Goal: Task Accomplishment & Management: Manage account settings

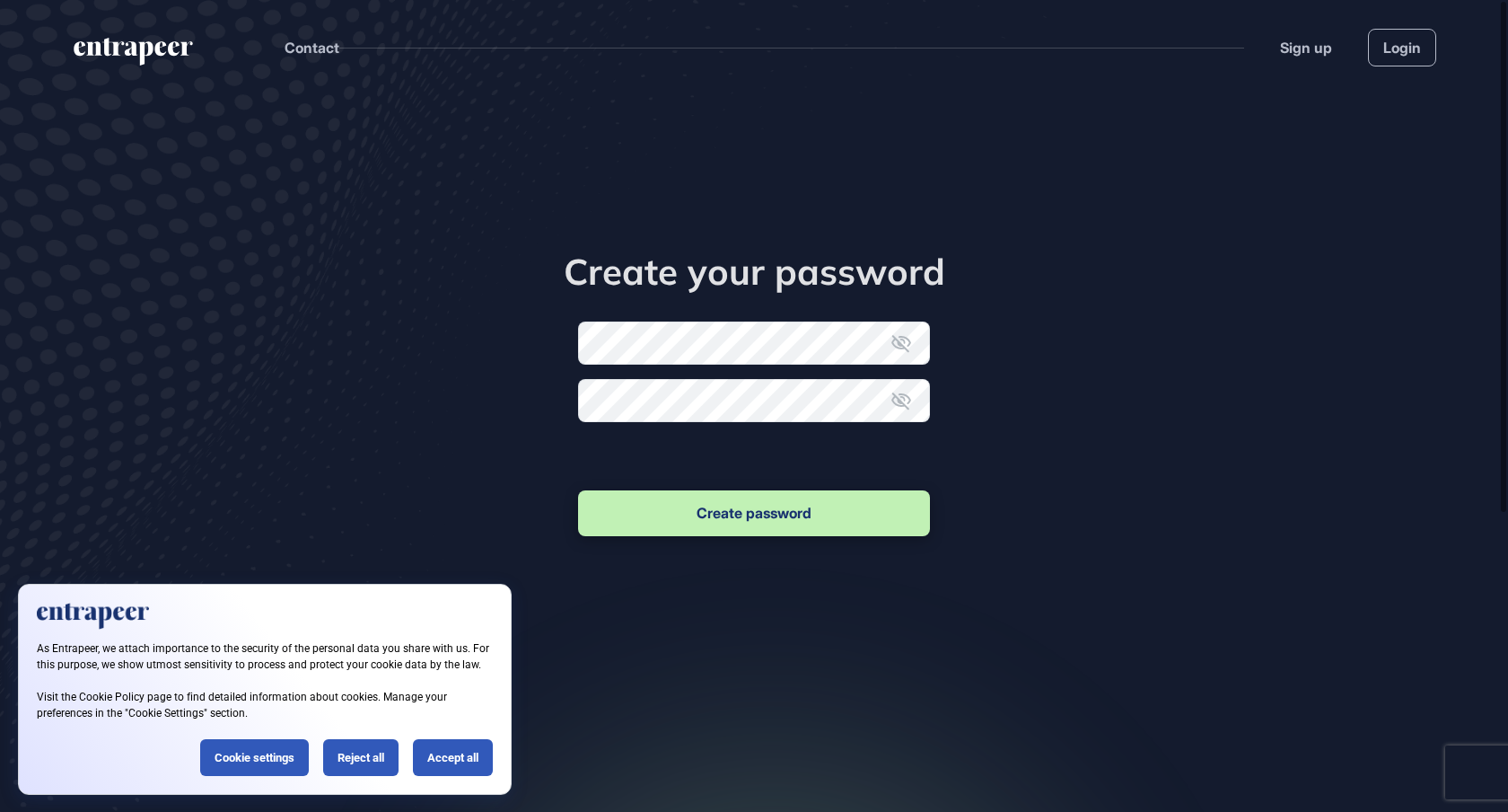
scroll to position [1, 1]
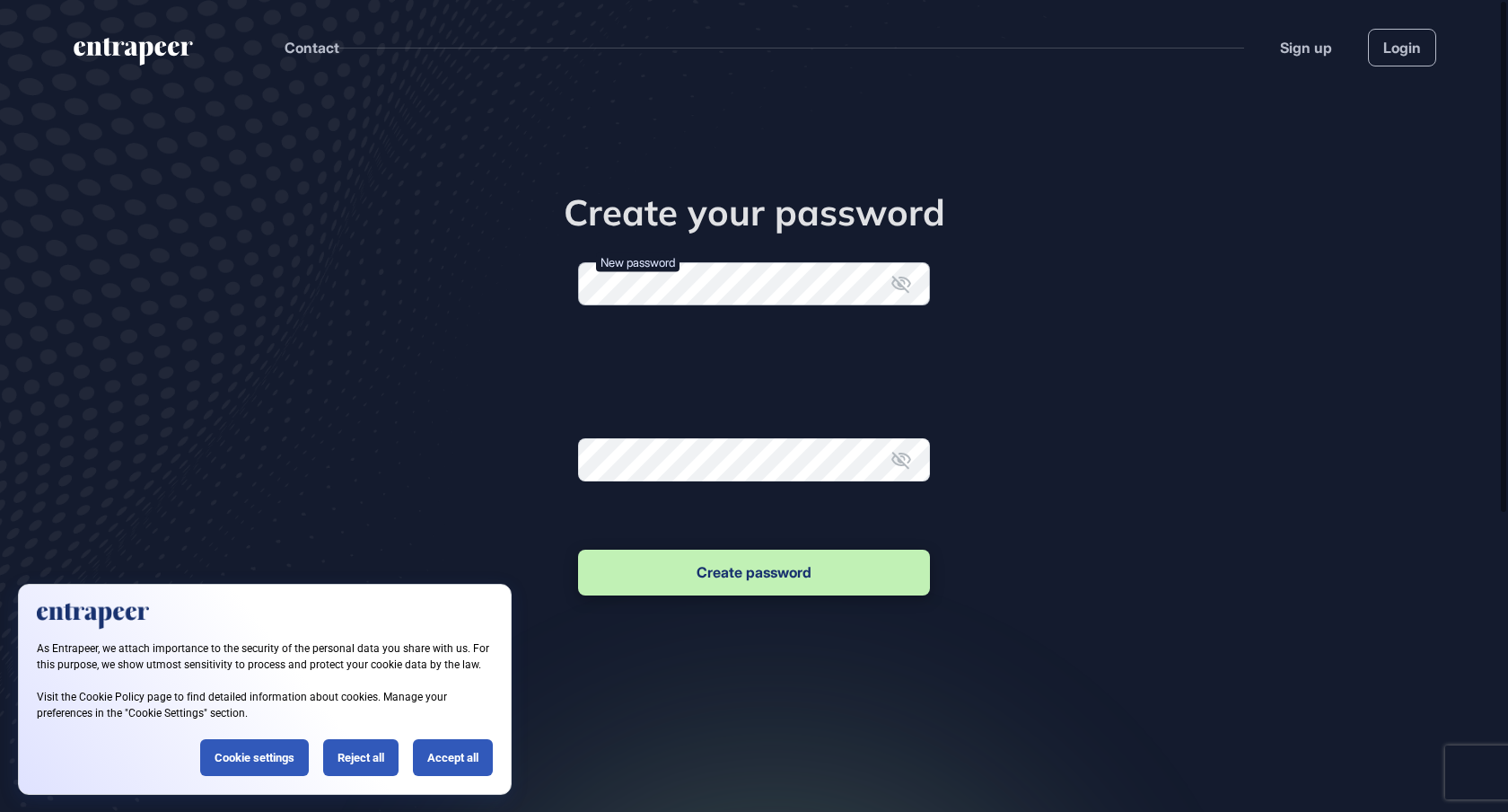
click at [699, 342] on form "New password Password must contain; One lowercase character One uppercase chara…" at bounding box center [754, 430] width 352 height 337
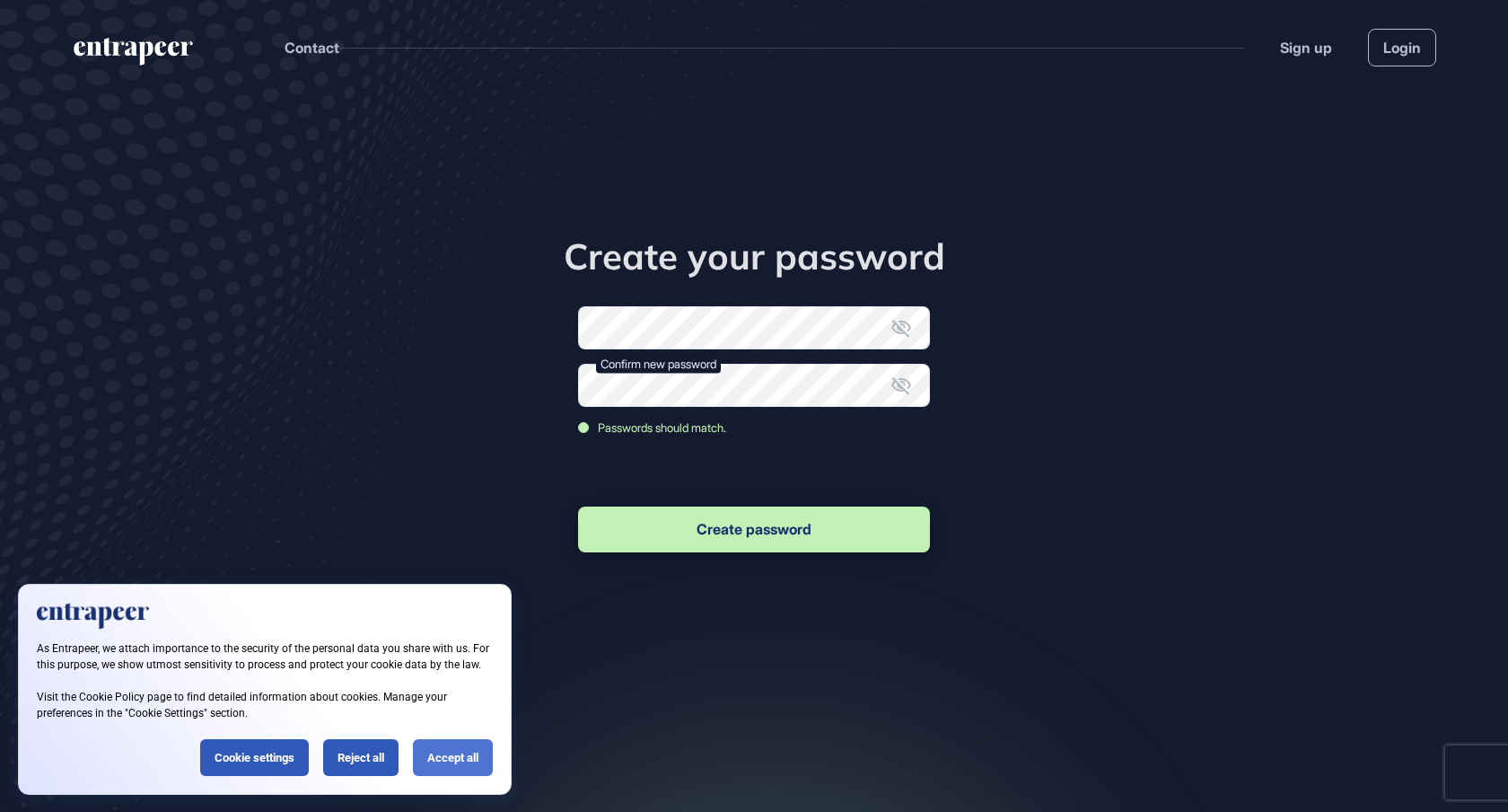
click at [437, 746] on div "Accept all" at bounding box center [452, 757] width 80 height 36
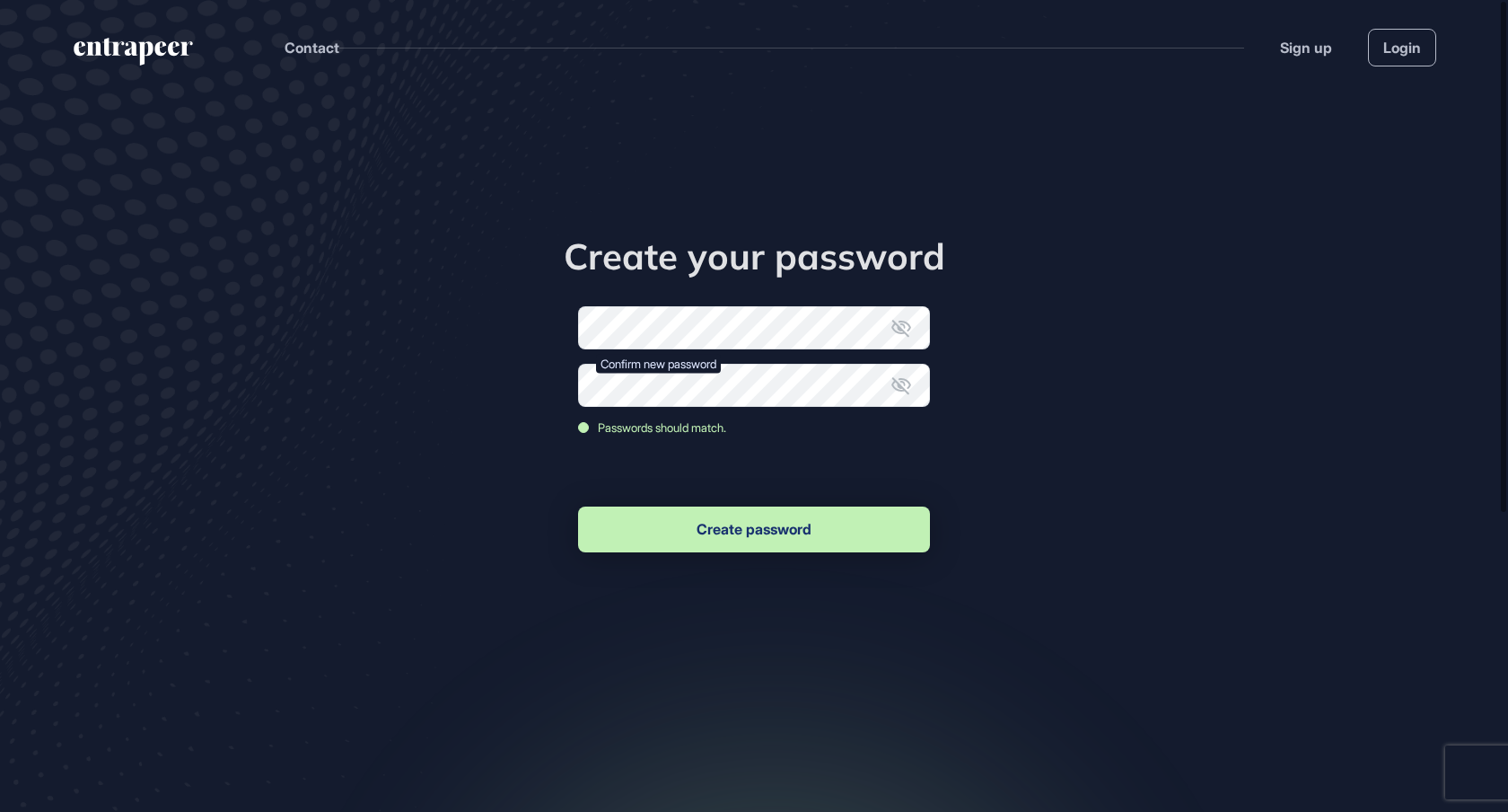
click at [631, 533] on button "Create password" at bounding box center [754, 529] width 352 height 46
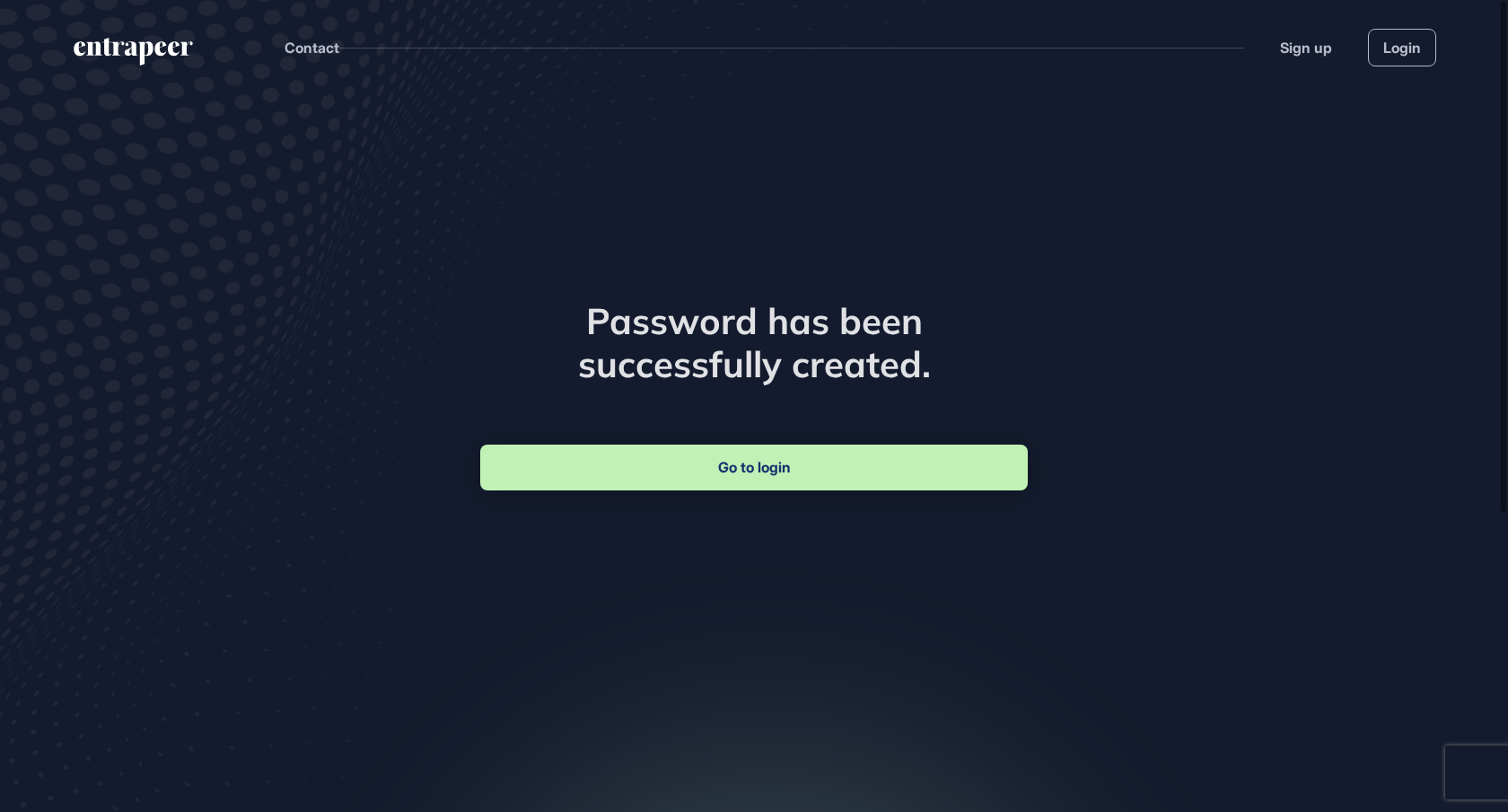
click at [691, 456] on link "Go to login" at bounding box center [753, 467] width 547 height 46
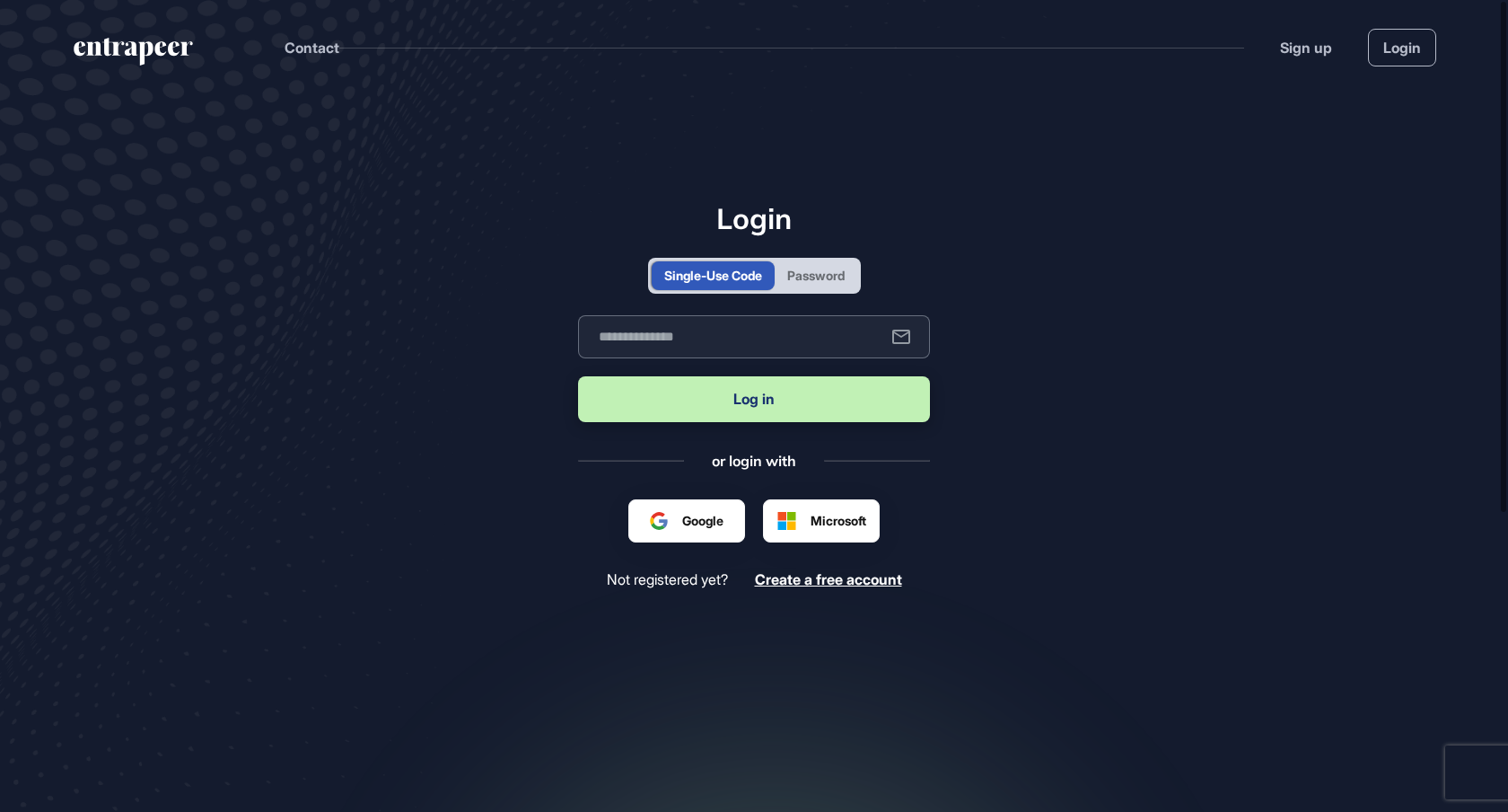
click at [679, 341] on input "text" at bounding box center [754, 337] width 352 height 43
type input "**********"
click at [660, 404] on button "Log in" at bounding box center [754, 399] width 352 height 46
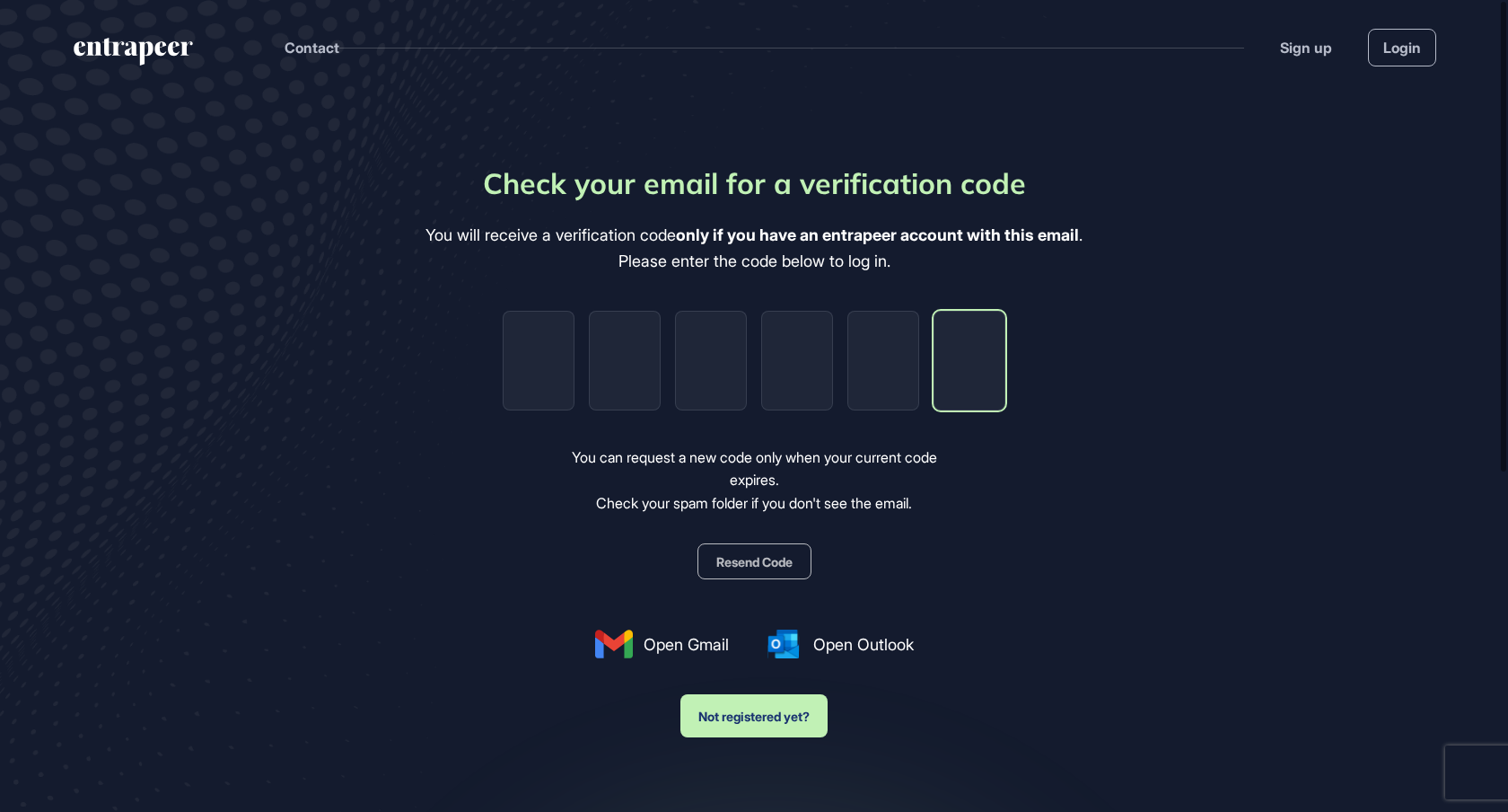
paste input "*"
type input "*"
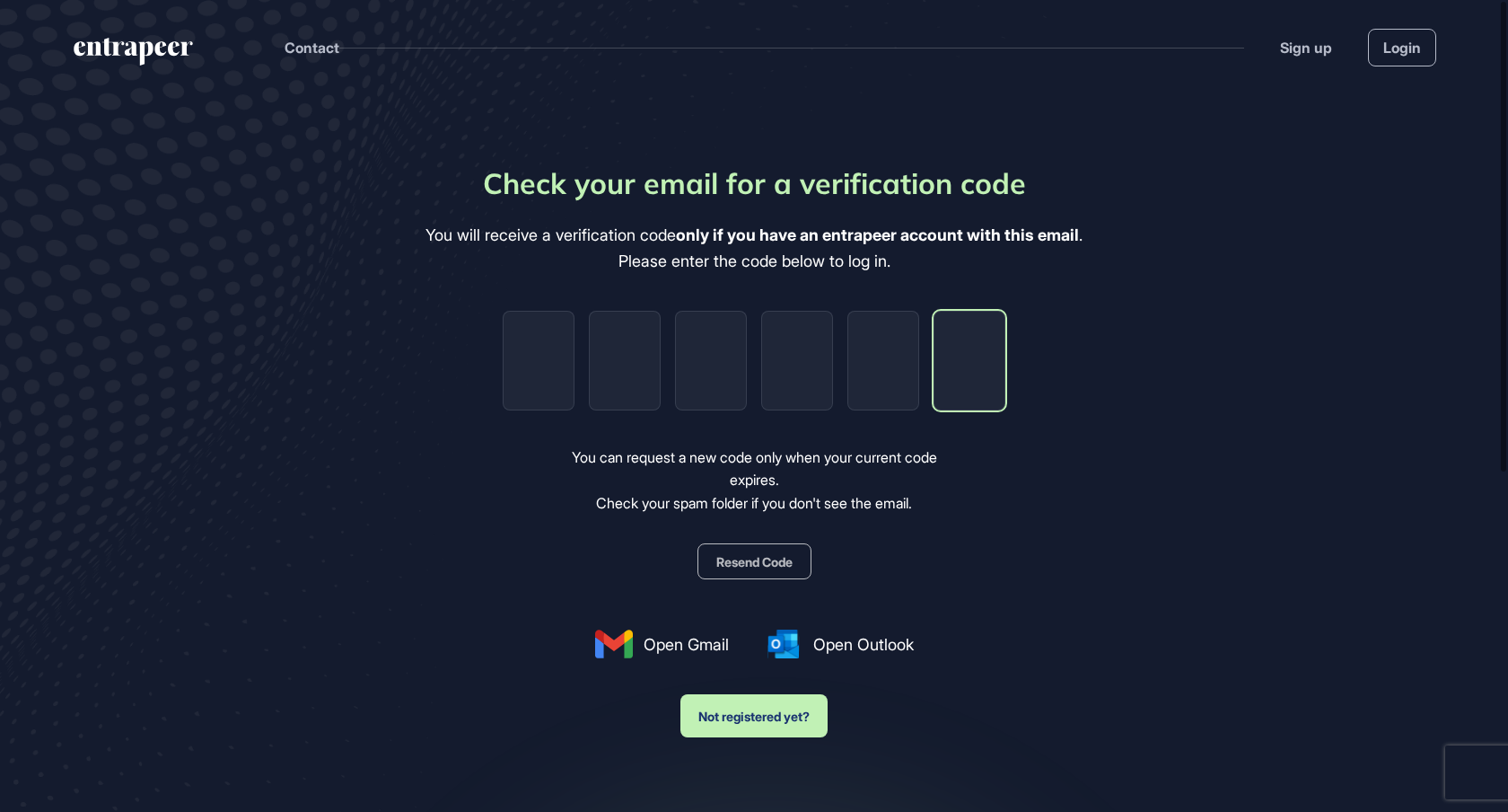
type input "*"
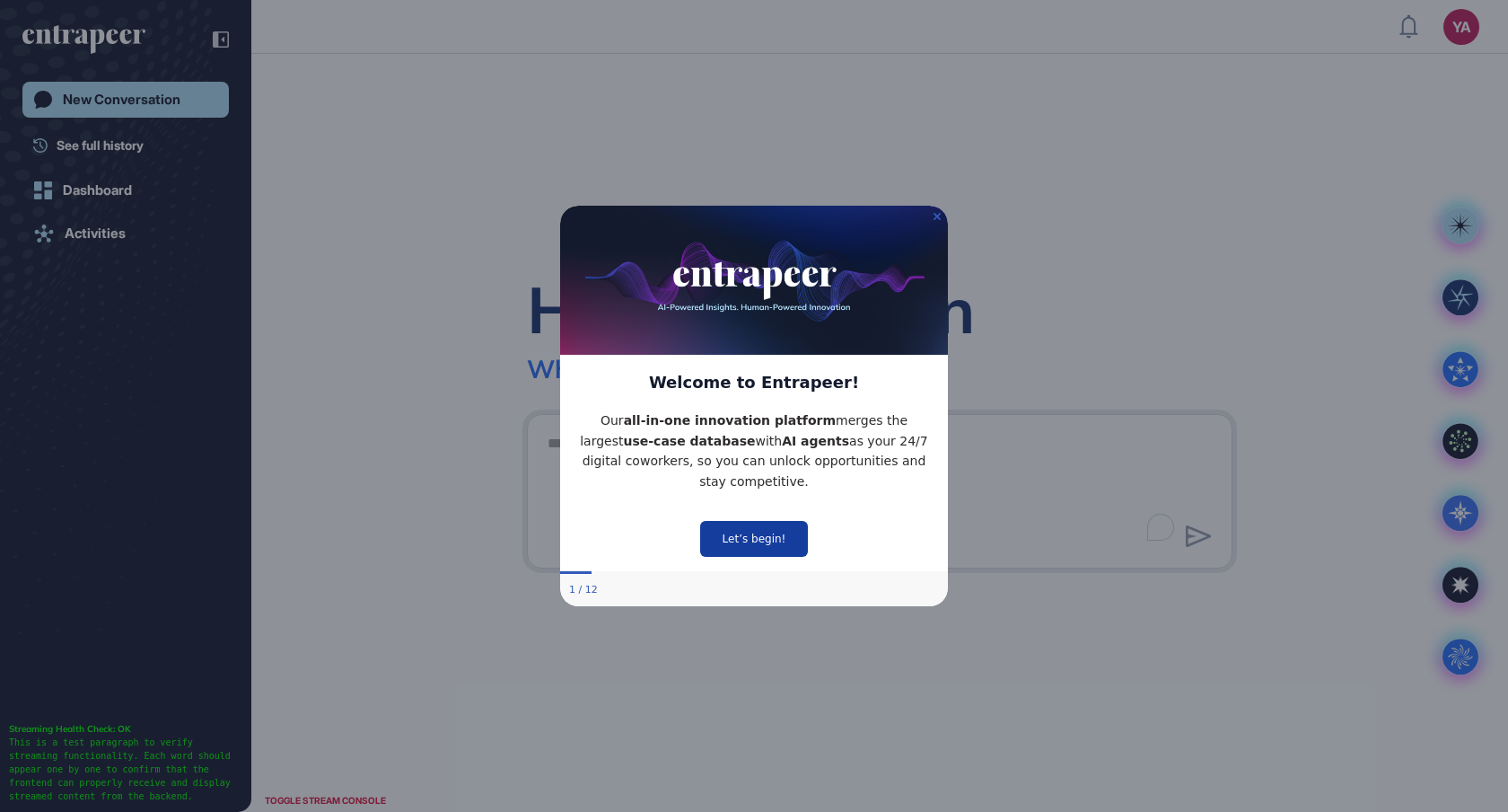
click at [737, 538] on button "Let’s begin!" at bounding box center [754, 539] width 108 height 36
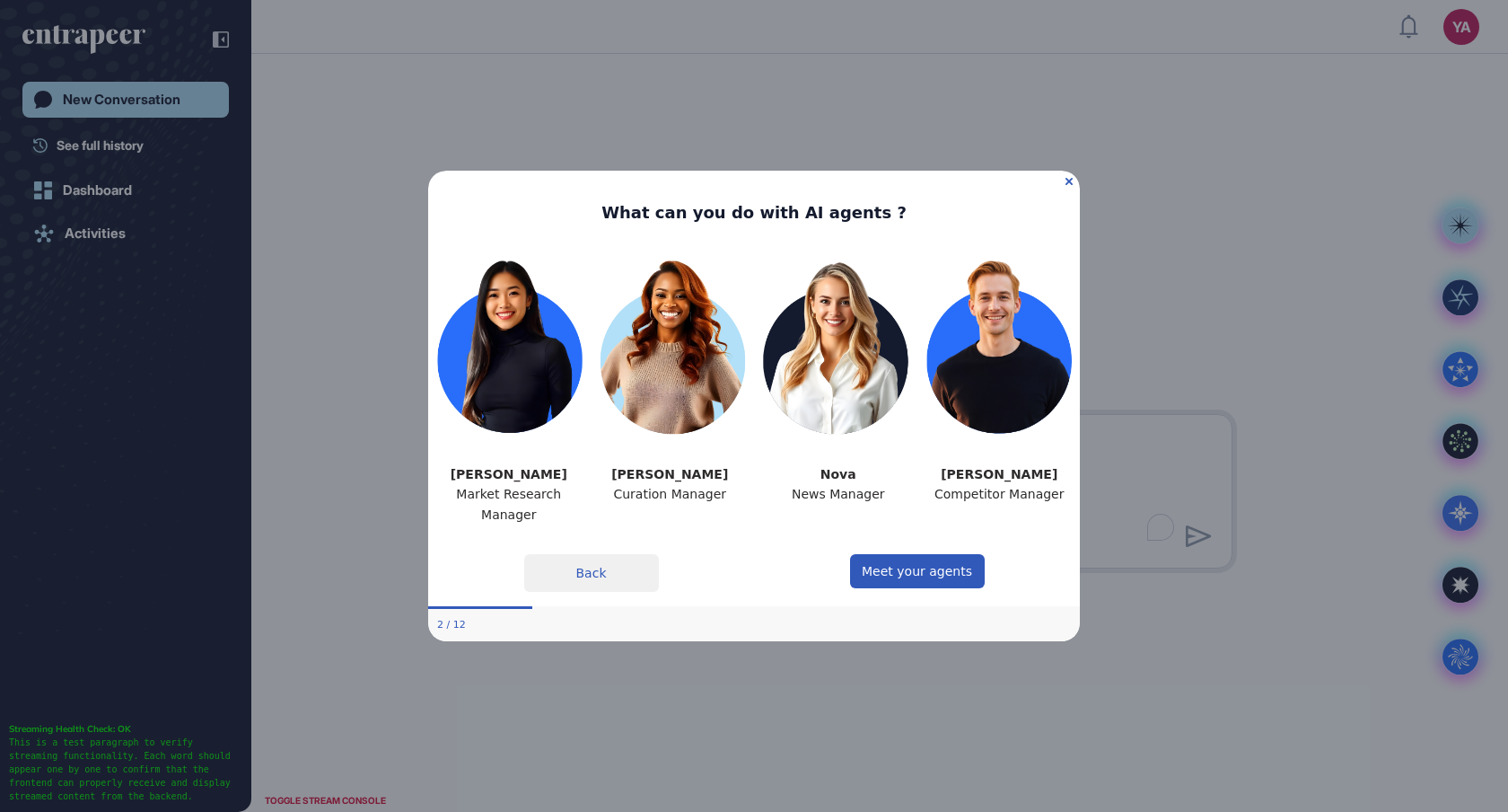
drag, startPoint x: 520, startPoint y: 608, endPoint x: 584, endPoint y: 607, distance: 64.0
click at [584, 607] on div "What can you do with AI agents ? [PERSON_NAME] Market Research Manager [PERSON_…" at bounding box center [754, 405] width 652 height 470
click at [607, 611] on div "2 / 12" at bounding box center [754, 625] width 652 height 33
click at [1059, 488] on p "Competitor Manager" at bounding box center [1000, 494] width 133 height 21
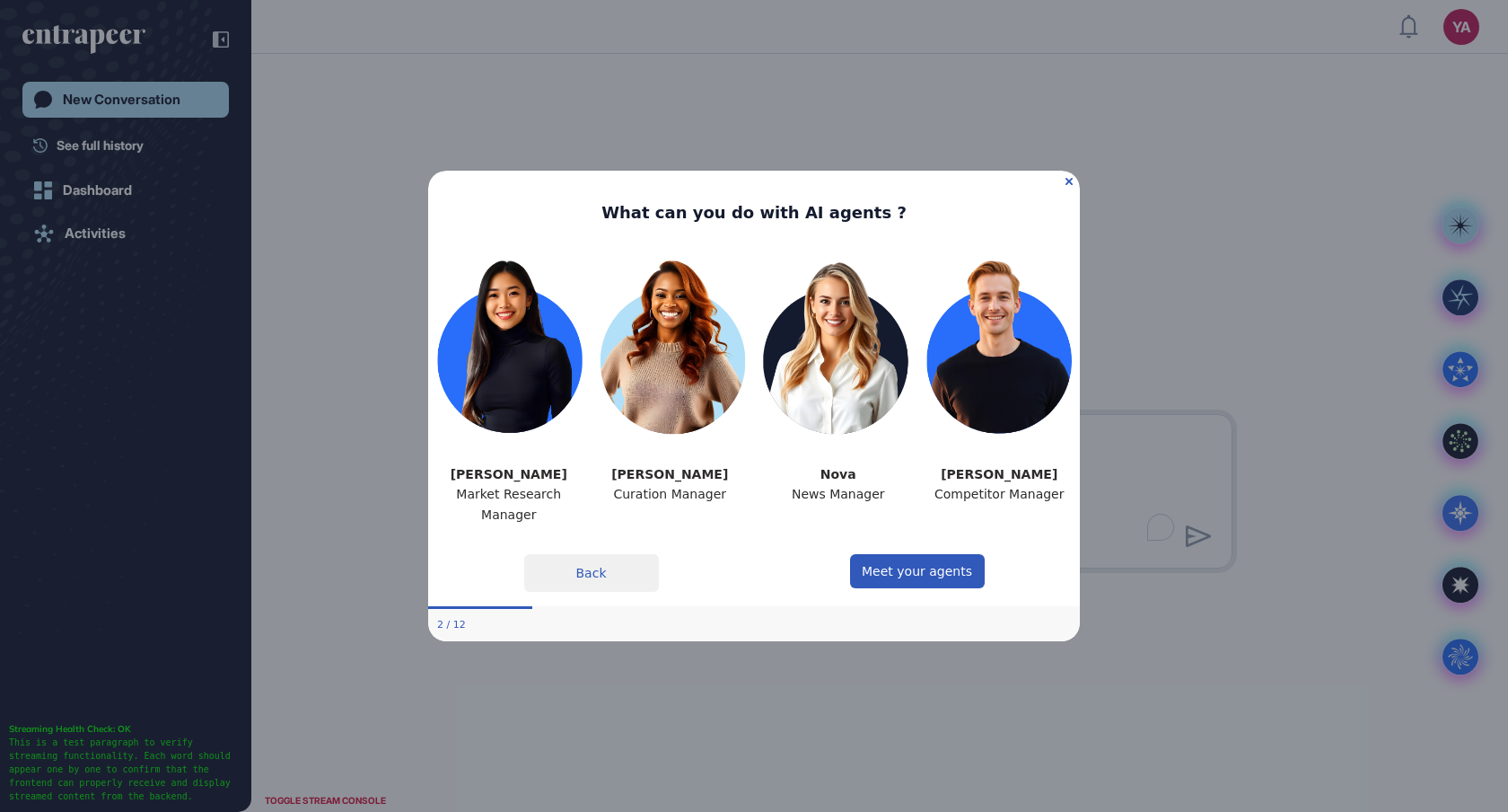
drag, startPoint x: 1064, startPoint y: 566, endPoint x: 1034, endPoint y: 567, distance: 30.0
click at [1034, 567] on div "Meet your agents" at bounding box center [917, 573] width 297 height 37
click at [1067, 184] on icon "Close Preview" at bounding box center [1069, 181] width 7 height 7
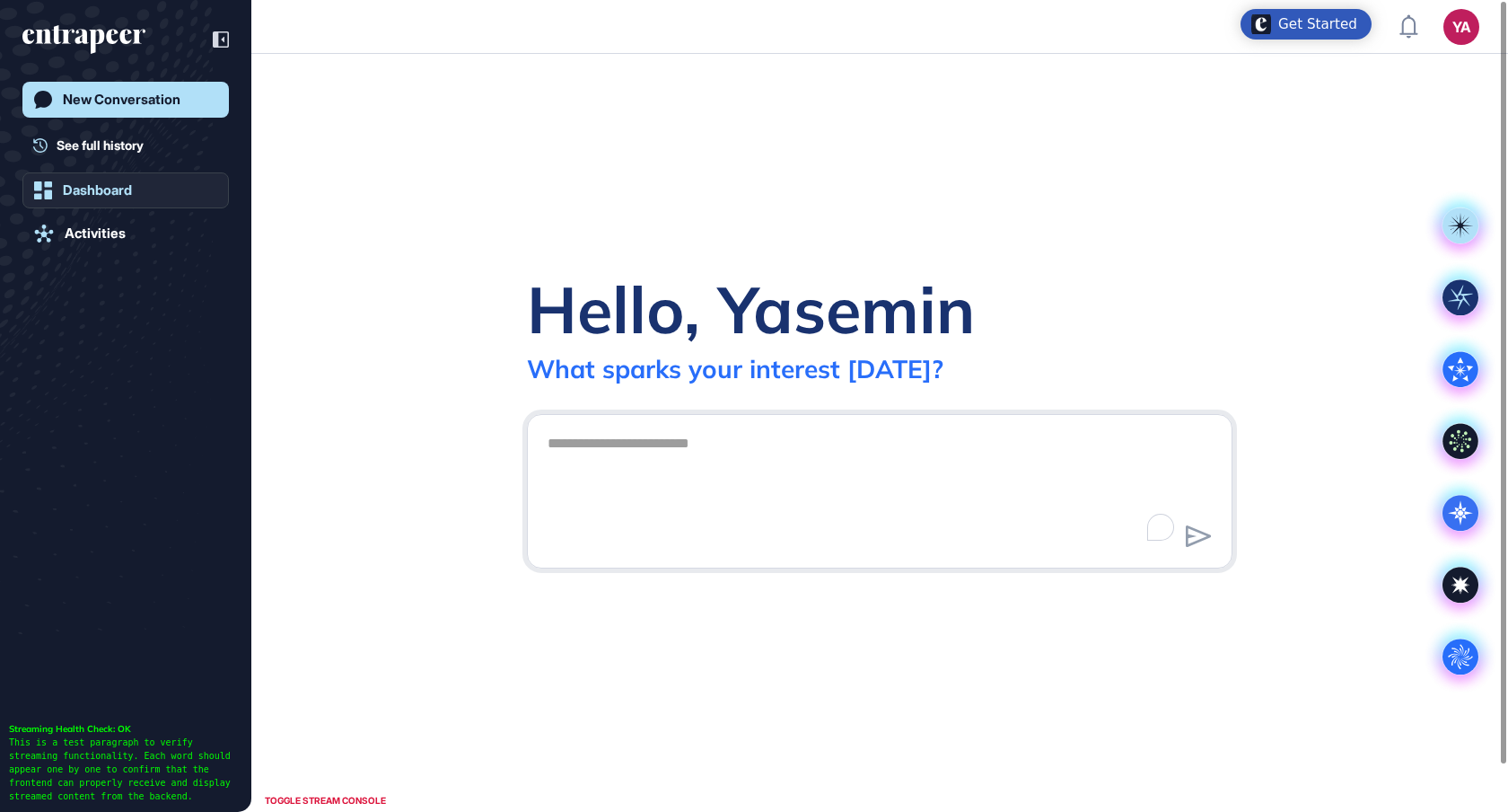
click at [124, 184] on div "Dashboard" at bounding box center [97, 190] width 69 height 16
click at [98, 226] on div "Activities" at bounding box center [94, 233] width 61 height 16
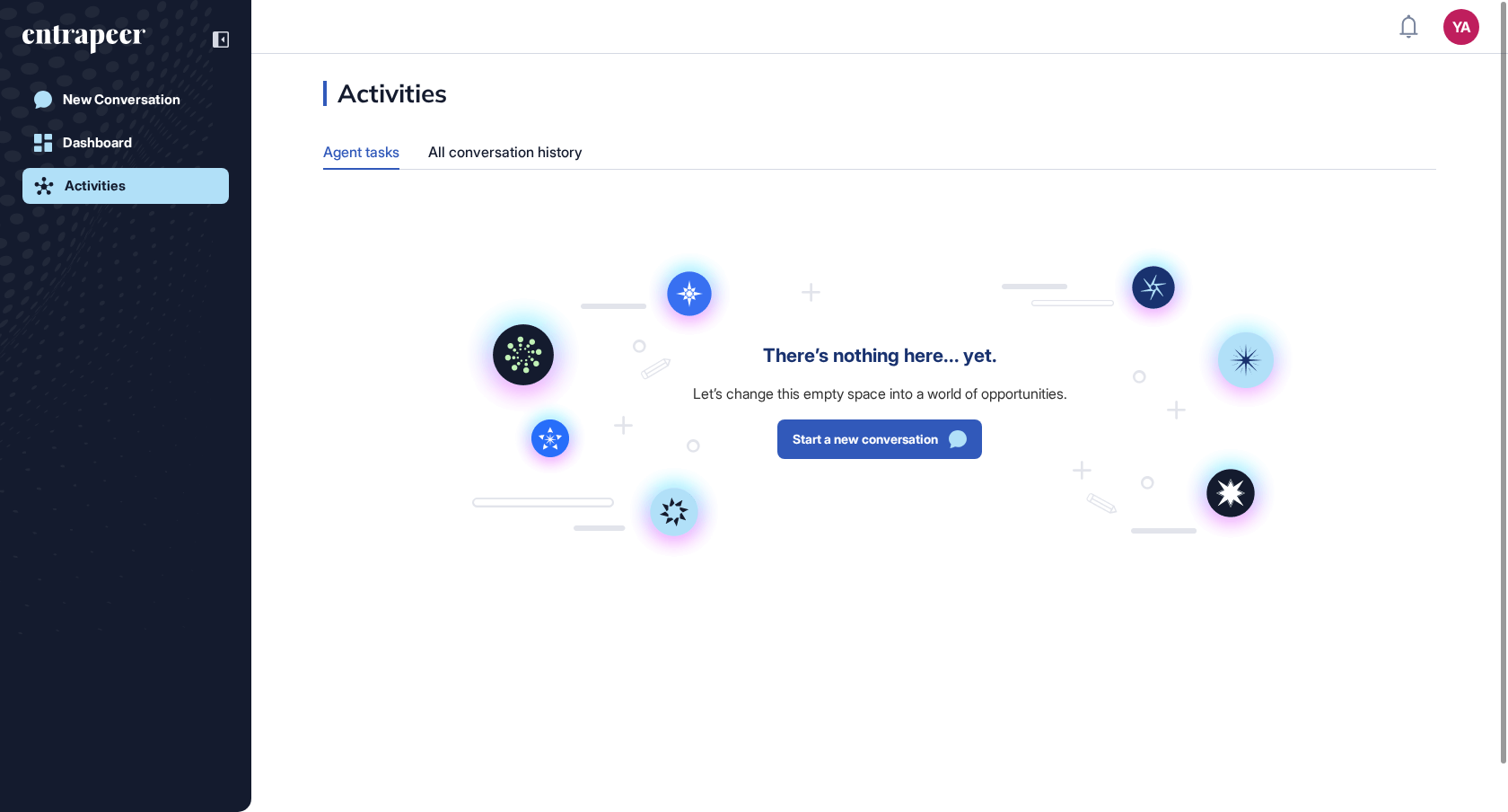
click at [688, 296] on div "There’s nothing here... yet. Let’s change this empty space into a world of oppo…" at bounding box center [879, 402] width 832 height 314
click at [529, 353] on div "There’s nothing here... yet. Let’s change this empty space into a world of oppo…" at bounding box center [879, 402] width 832 height 314
click at [117, 145] on div "Dashboard" at bounding box center [97, 142] width 69 height 16
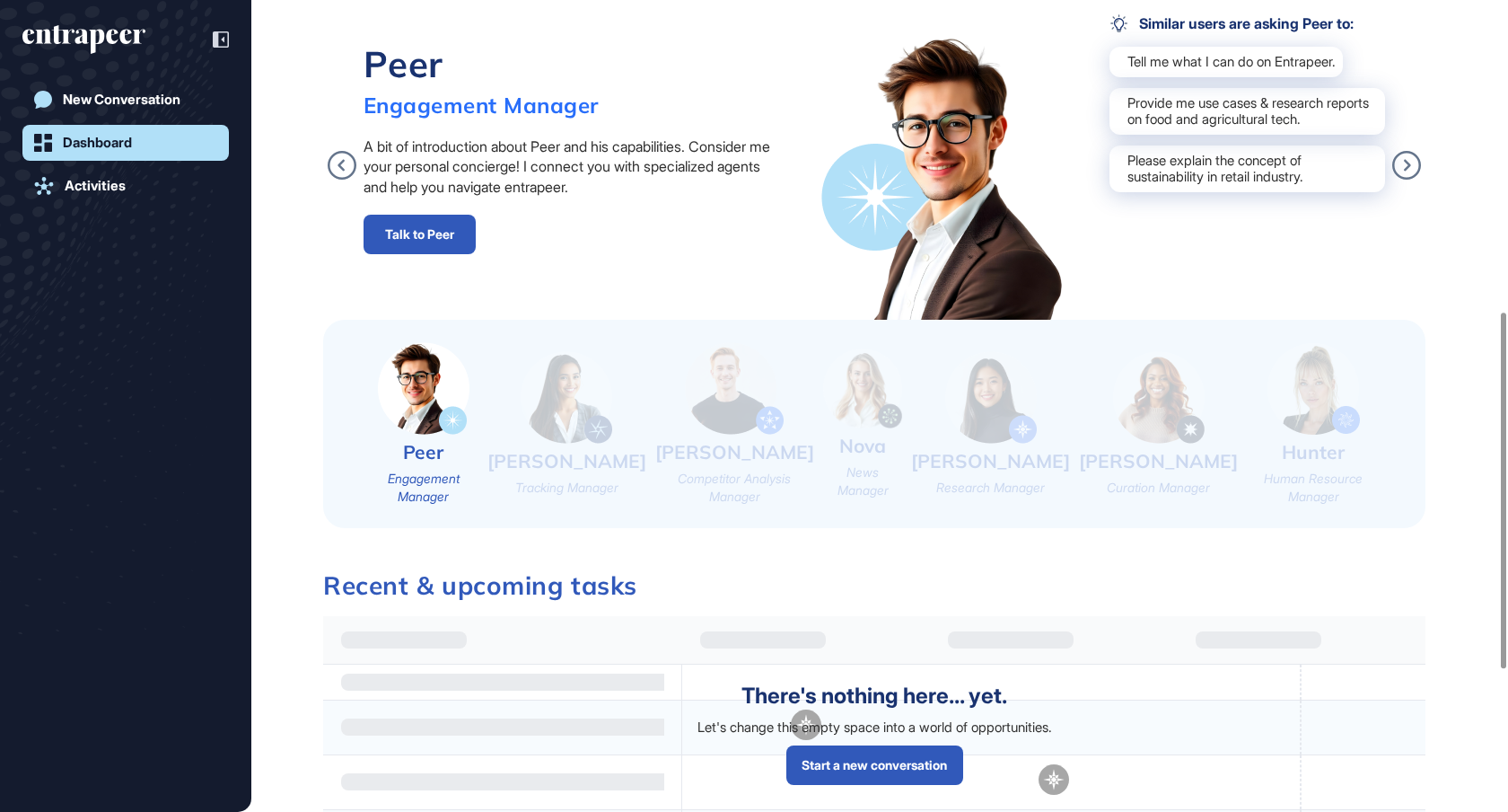
scroll to position [711, 0]
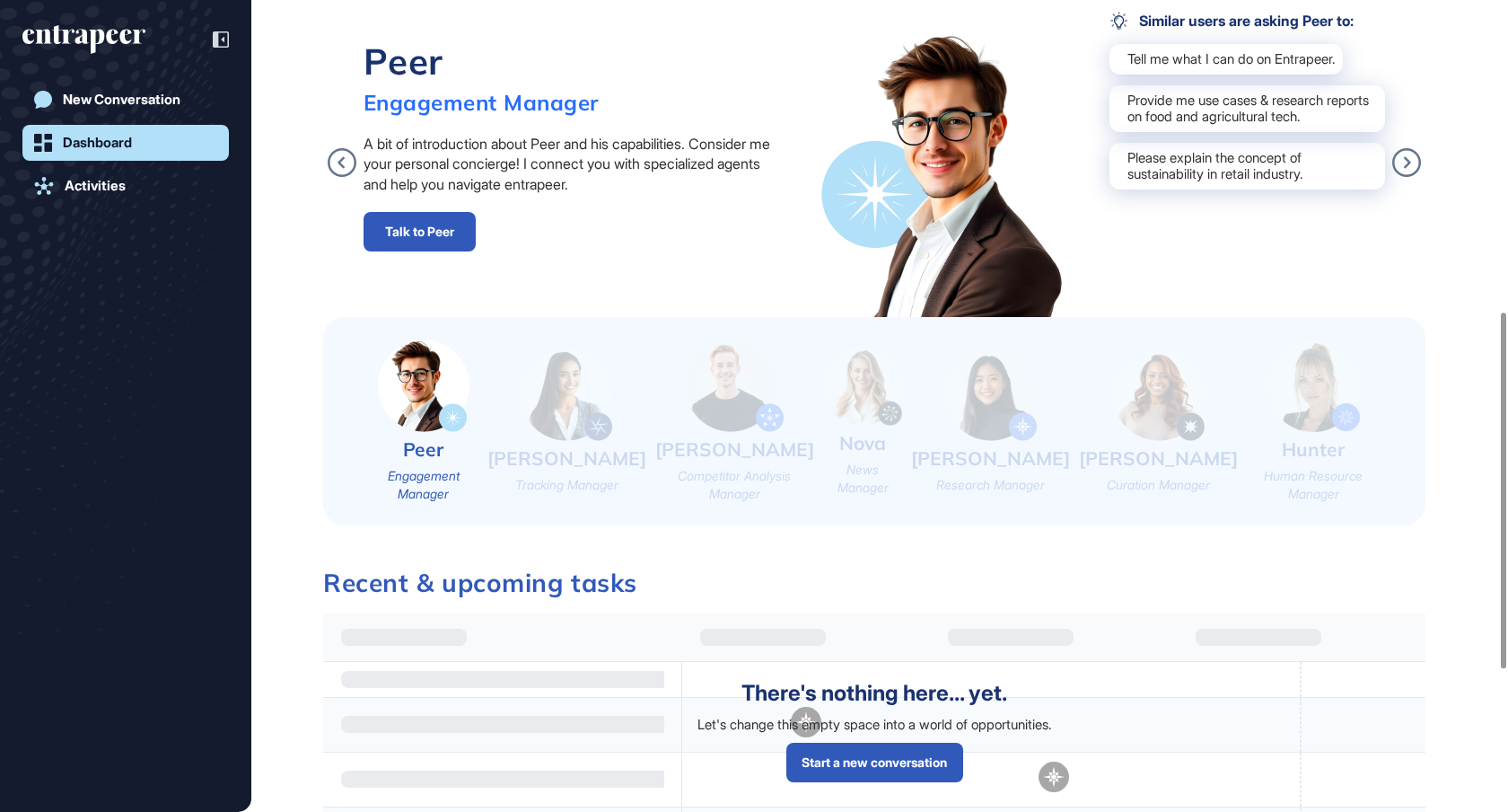
click at [1319, 403] on img at bounding box center [1313, 386] width 93 height 92
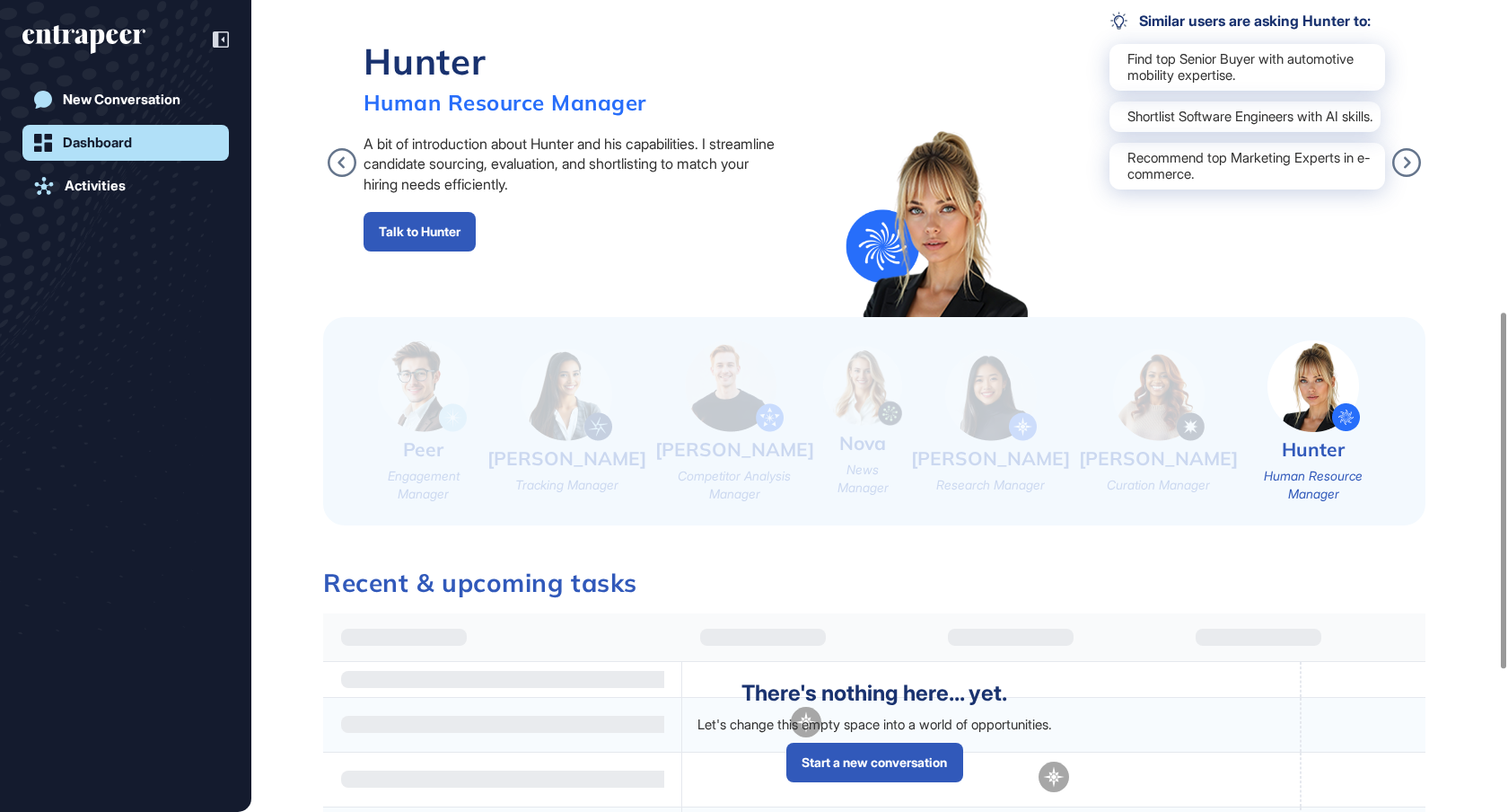
click at [446, 235] on link "Talk to Hunter" at bounding box center [420, 231] width 112 height 39
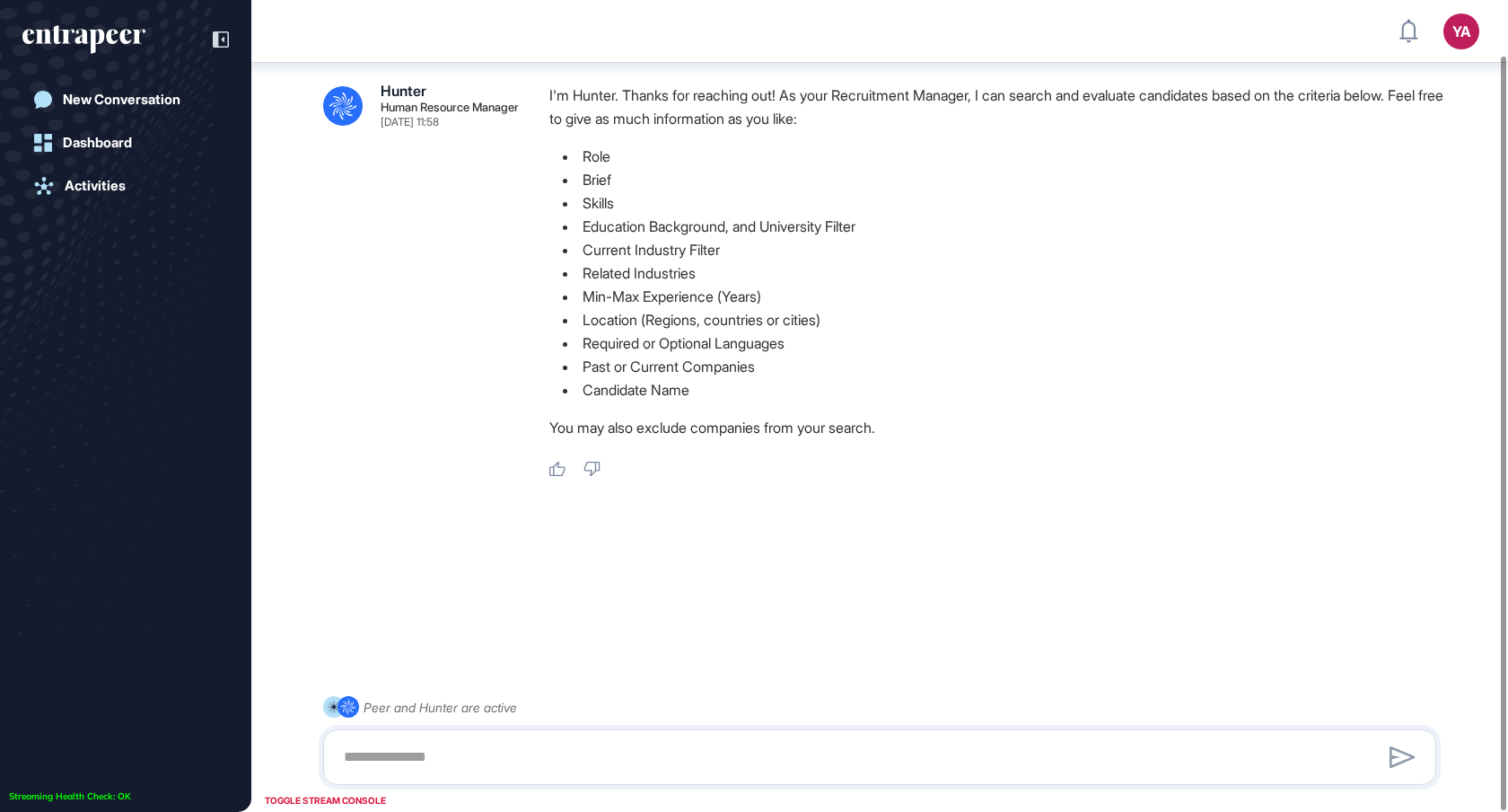
scroll to position [59, 0]
click at [498, 756] on textarea at bounding box center [879, 757] width 1094 height 36
click at [499, 759] on textarea "To enrich screen reader interactions, please activate Accessibility in Grammarl…" at bounding box center [879, 757] width 1094 height 36
click at [523, 742] on textarea "To enrich screen reader interactions, please activate Accessibility in Grammarl…" at bounding box center [879, 757] width 1094 height 36
click at [523, 742] on textarea "**" at bounding box center [879, 757] width 1094 height 36
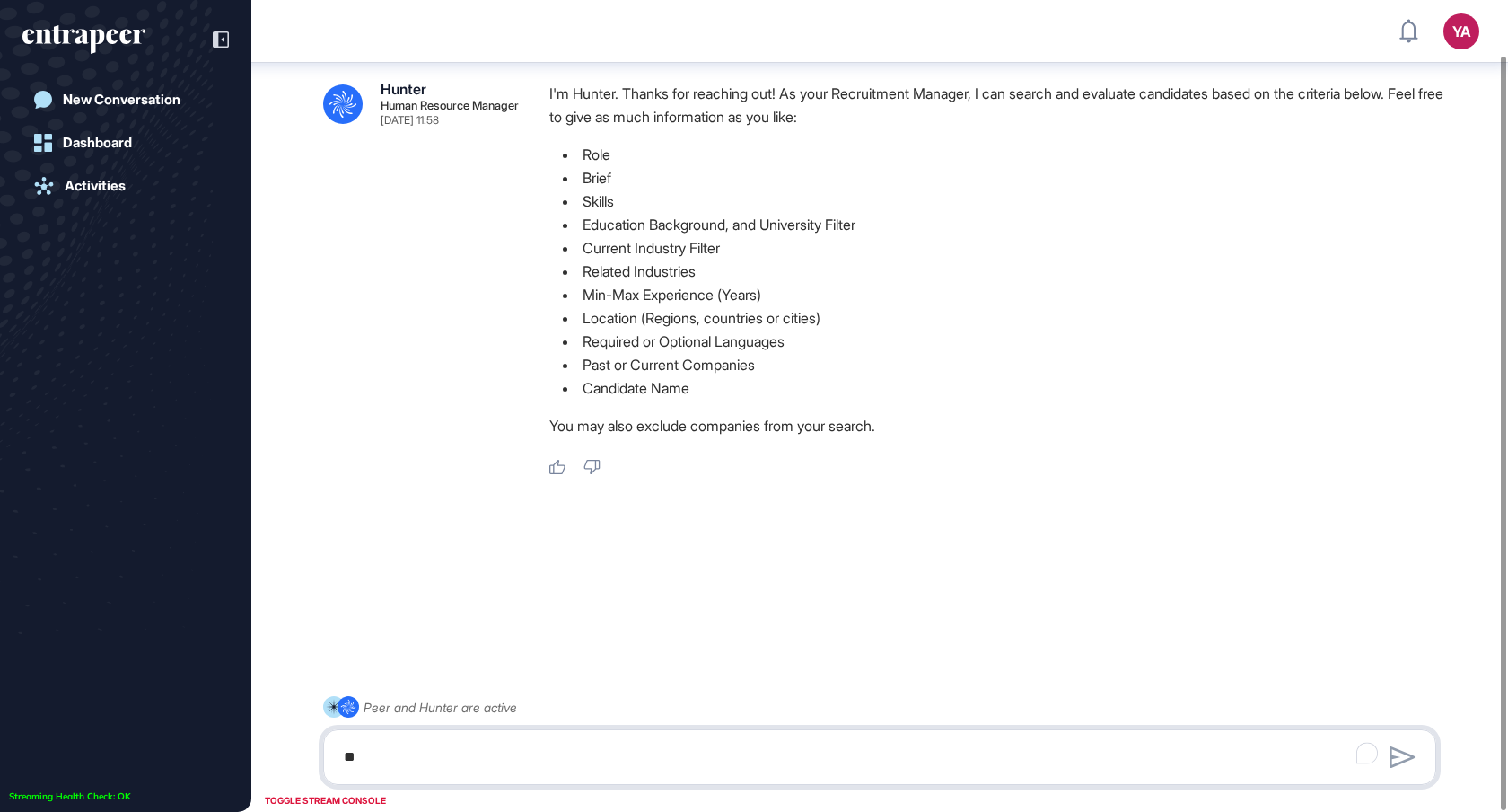
click at [409, 765] on textarea "**" at bounding box center [879, 757] width 1094 height 36
type textarea "**"
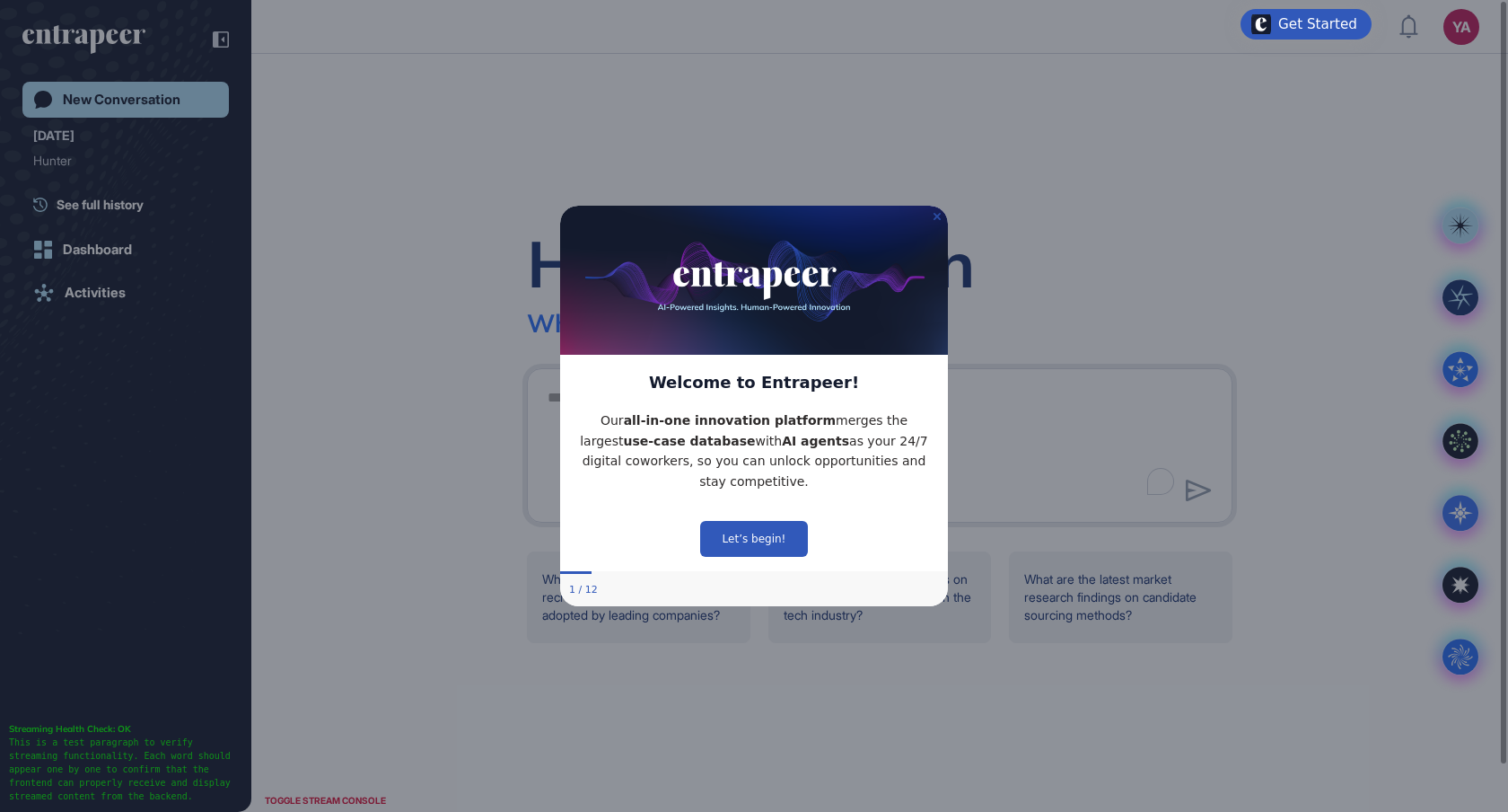
click at [938, 219] on icon "Close Preview" at bounding box center [937, 216] width 7 height 7
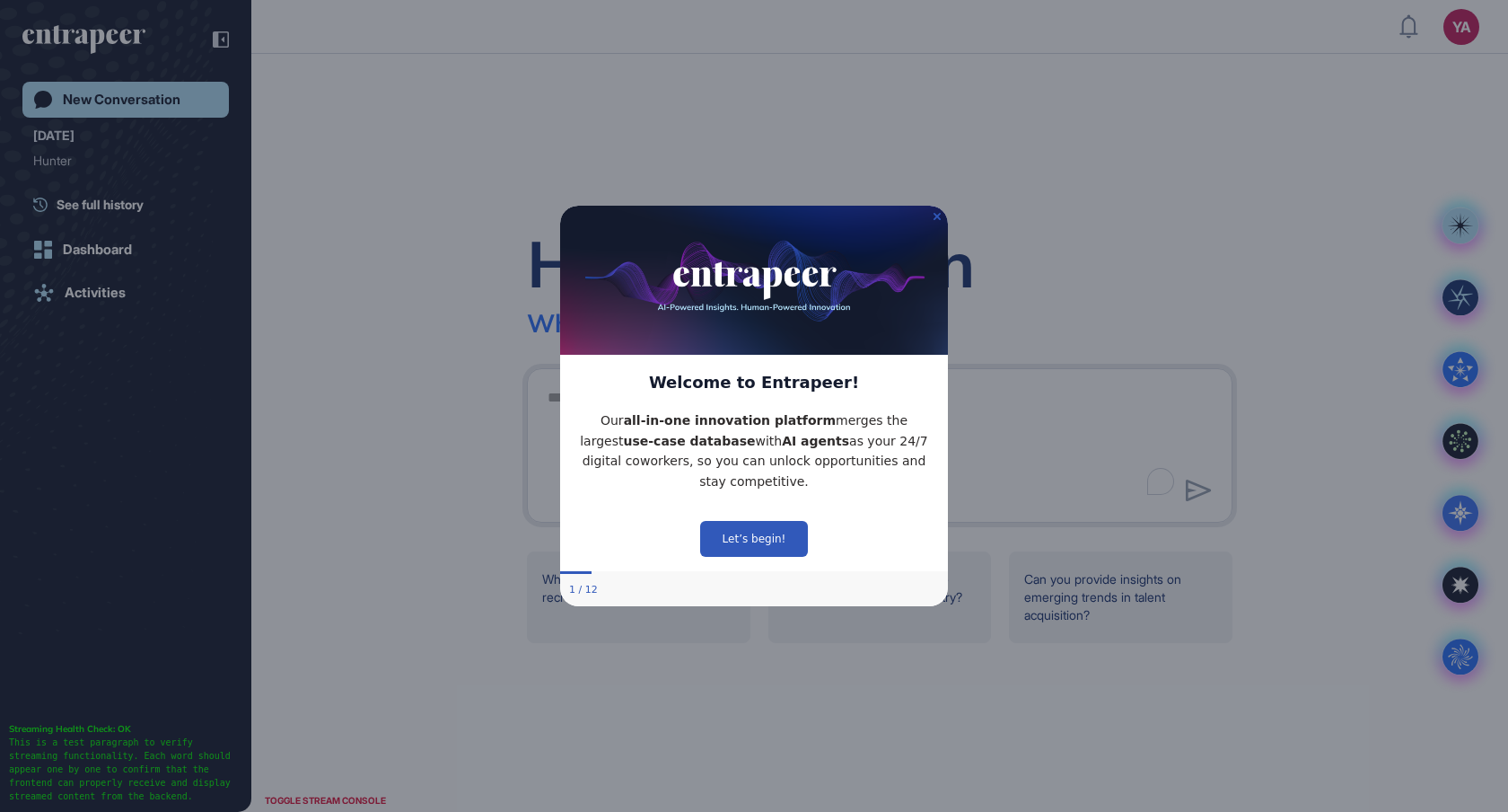
click at [935, 220] on img at bounding box center [754, 280] width 388 height 149
click at [934, 215] on icon "Close Preview" at bounding box center [937, 216] width 7 height 7
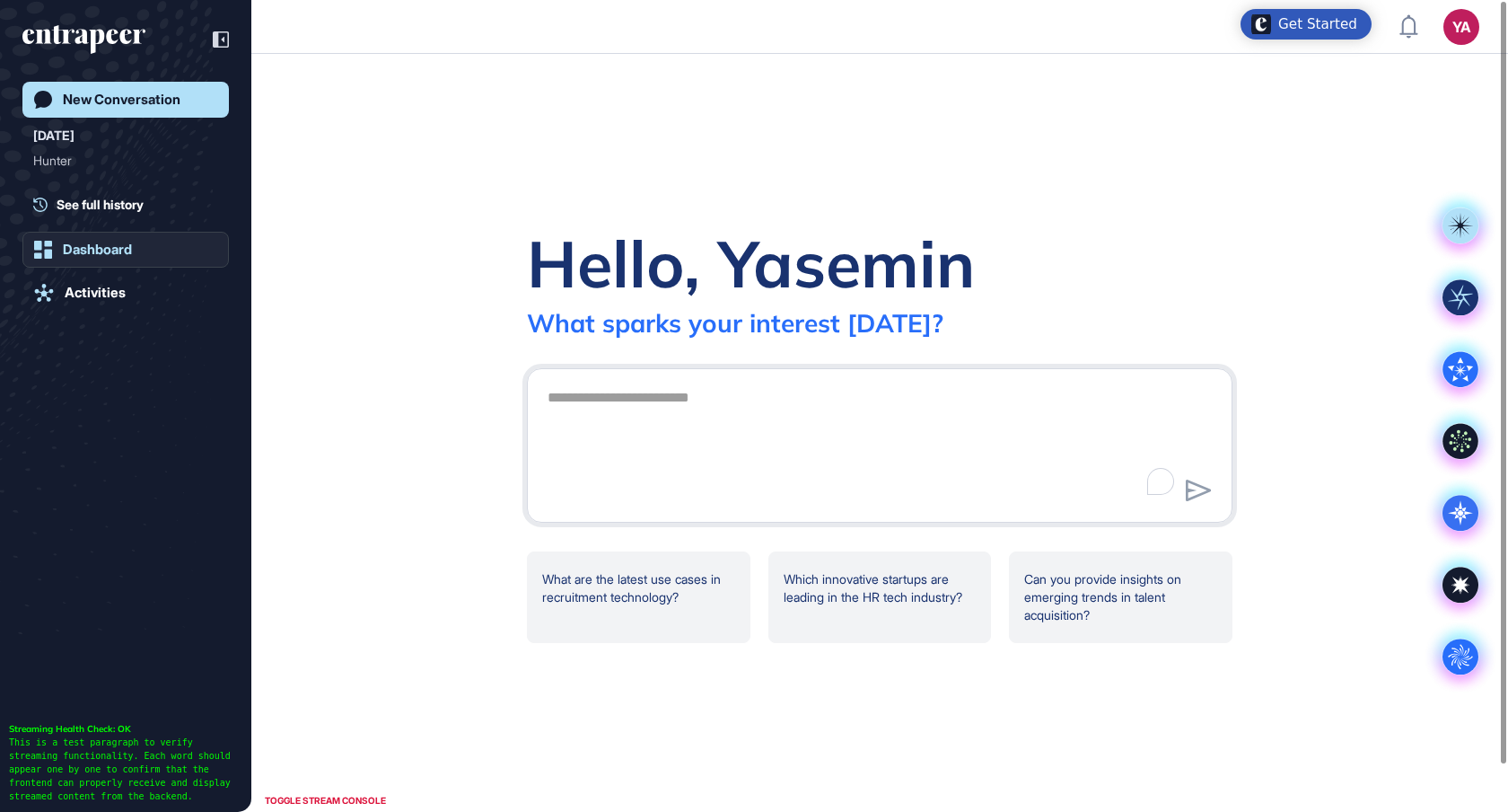
click at [98, 246] on div "Dashboard" at bounding box center [97, 249] width 69 height 16
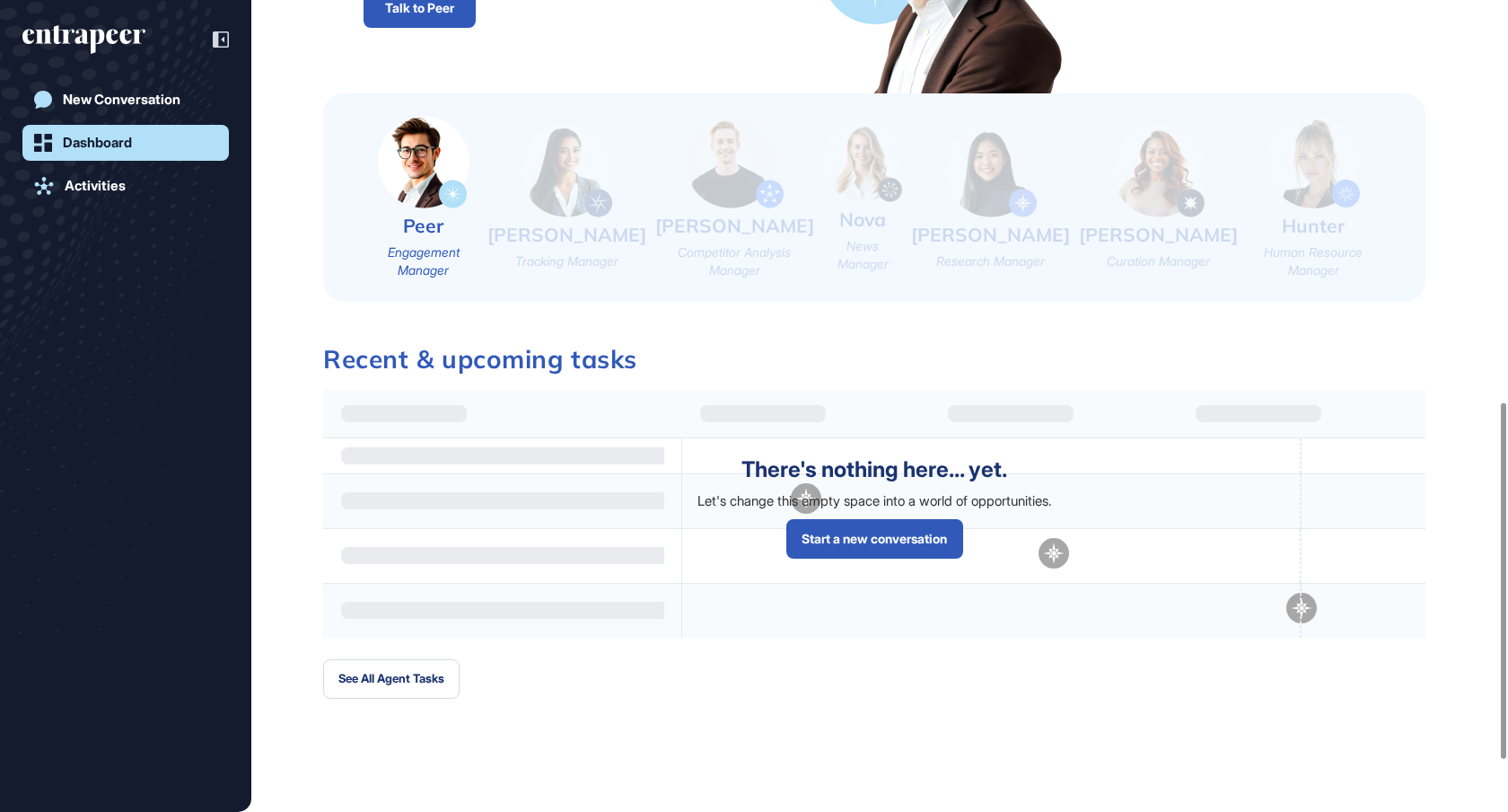
scroll to position [1035, 0]
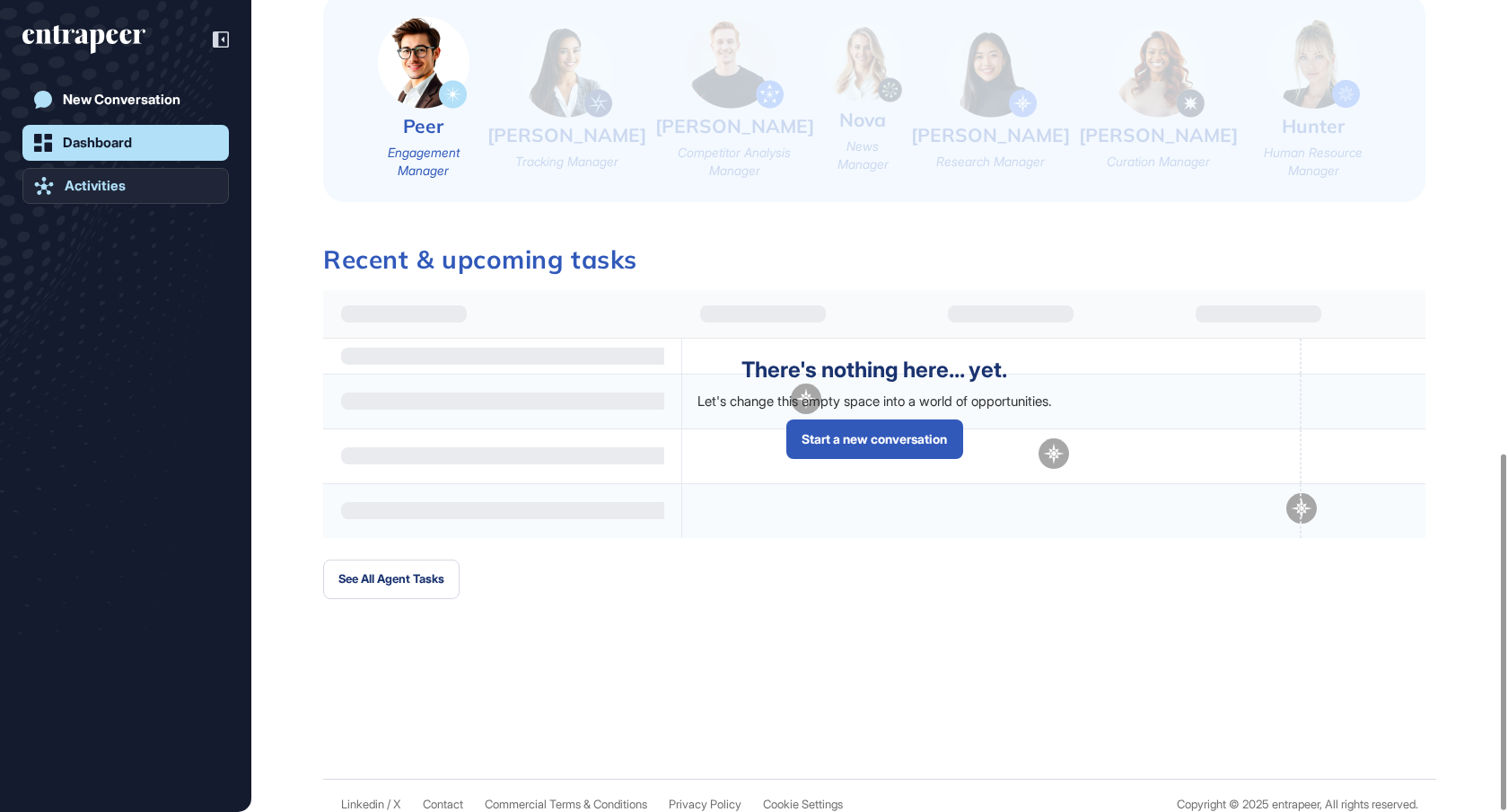
click at [110, 189] on div "Activities" at bounding box center [94, 185] width 61 height 16
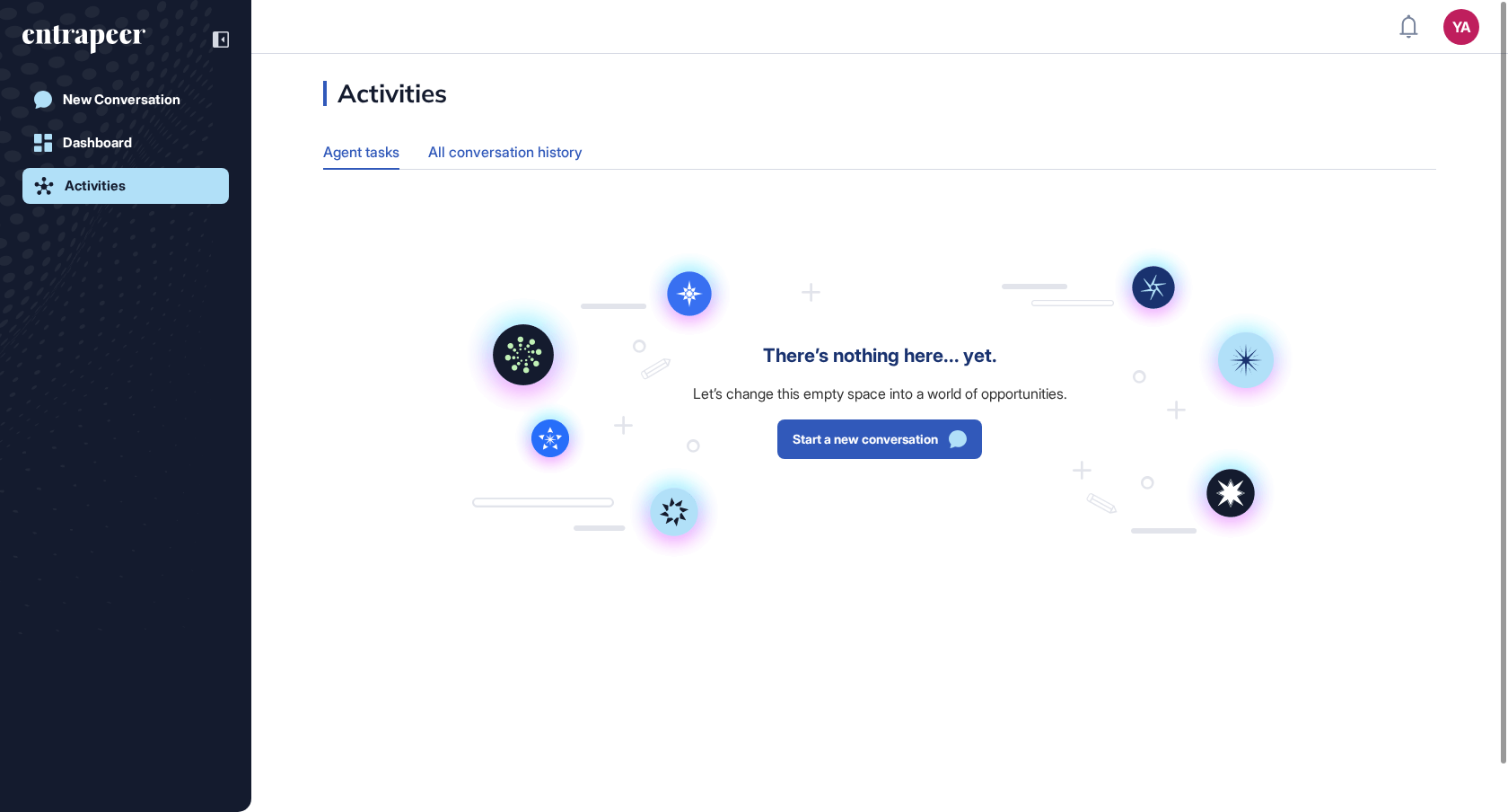
click at [577, 148] on div "All conversation history" at bounding box center [505, 152] width 154 height 35
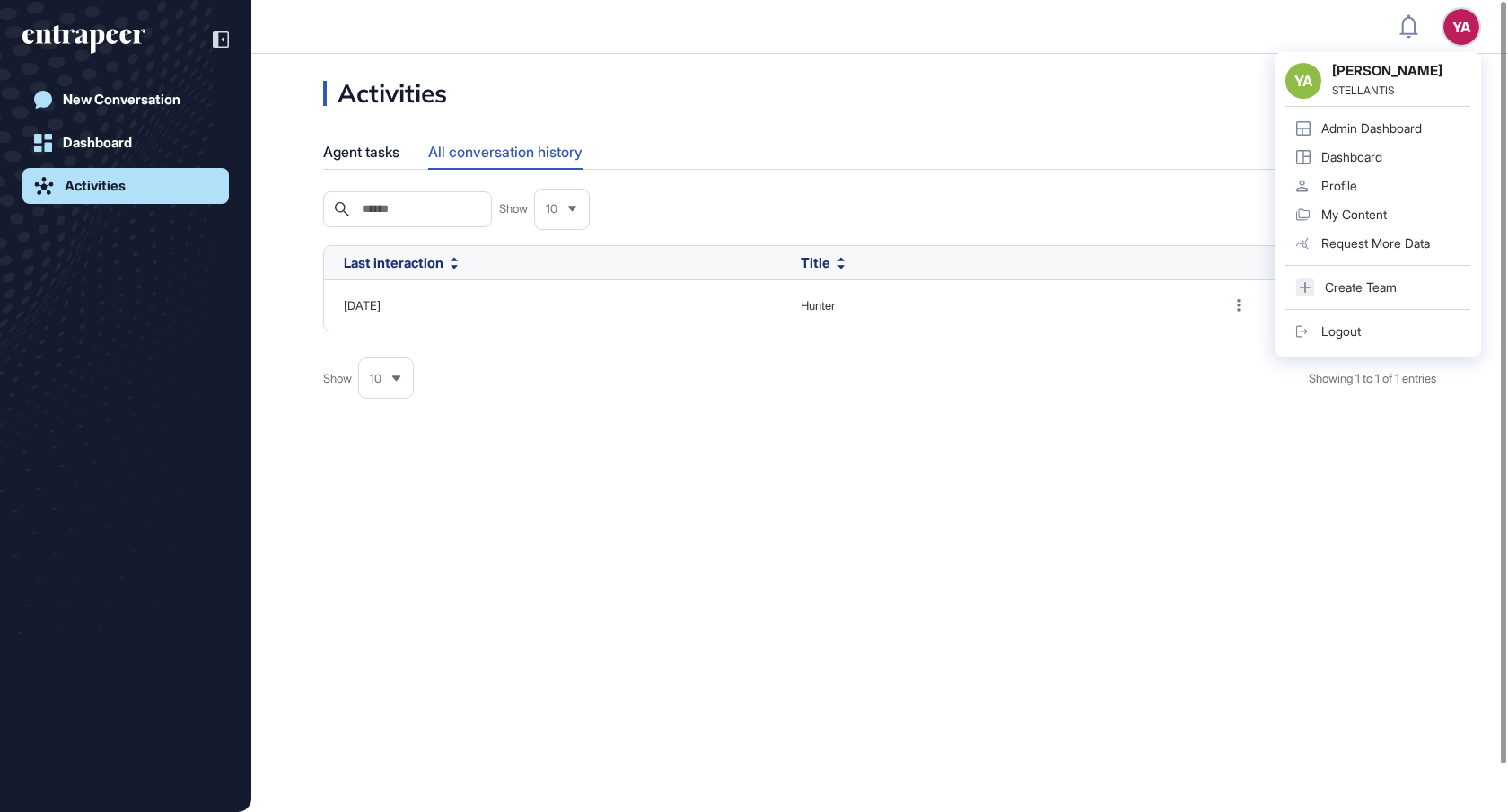
click at [1463, 36] on div "YA" at bounding box center [1461, 27] width 36 height 36
click at [1350, 131] on div "Admin Dashboard" at bounding box center [1371, 128] width 100 height 14
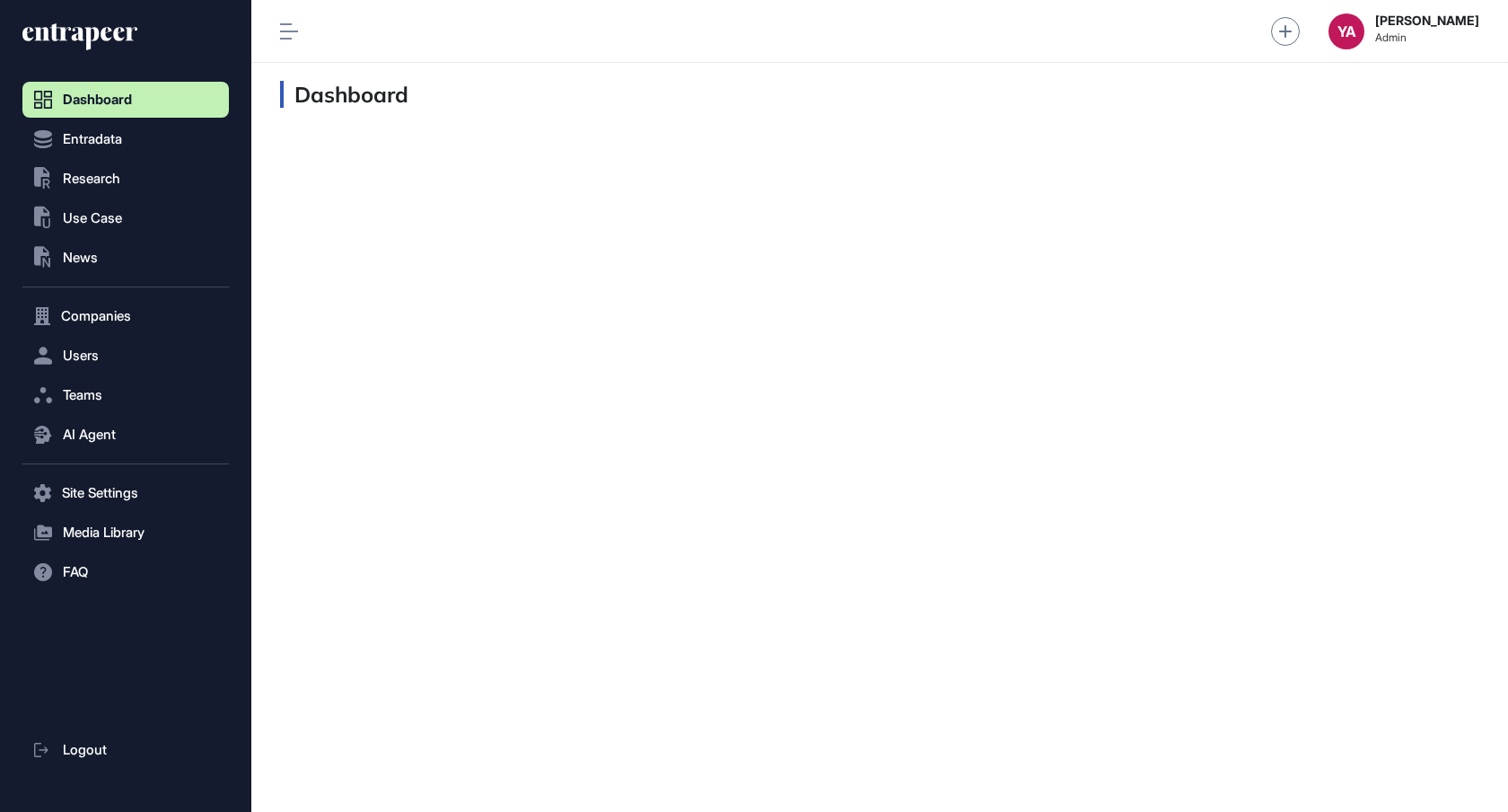
scroll to position [1, 1]
click at [78, 349] on span "Users" at bounding box center [80, 355] width 36 height 14
click at [72, 391] on span "User List" at bounding box center [83, 393] width 51 height 14
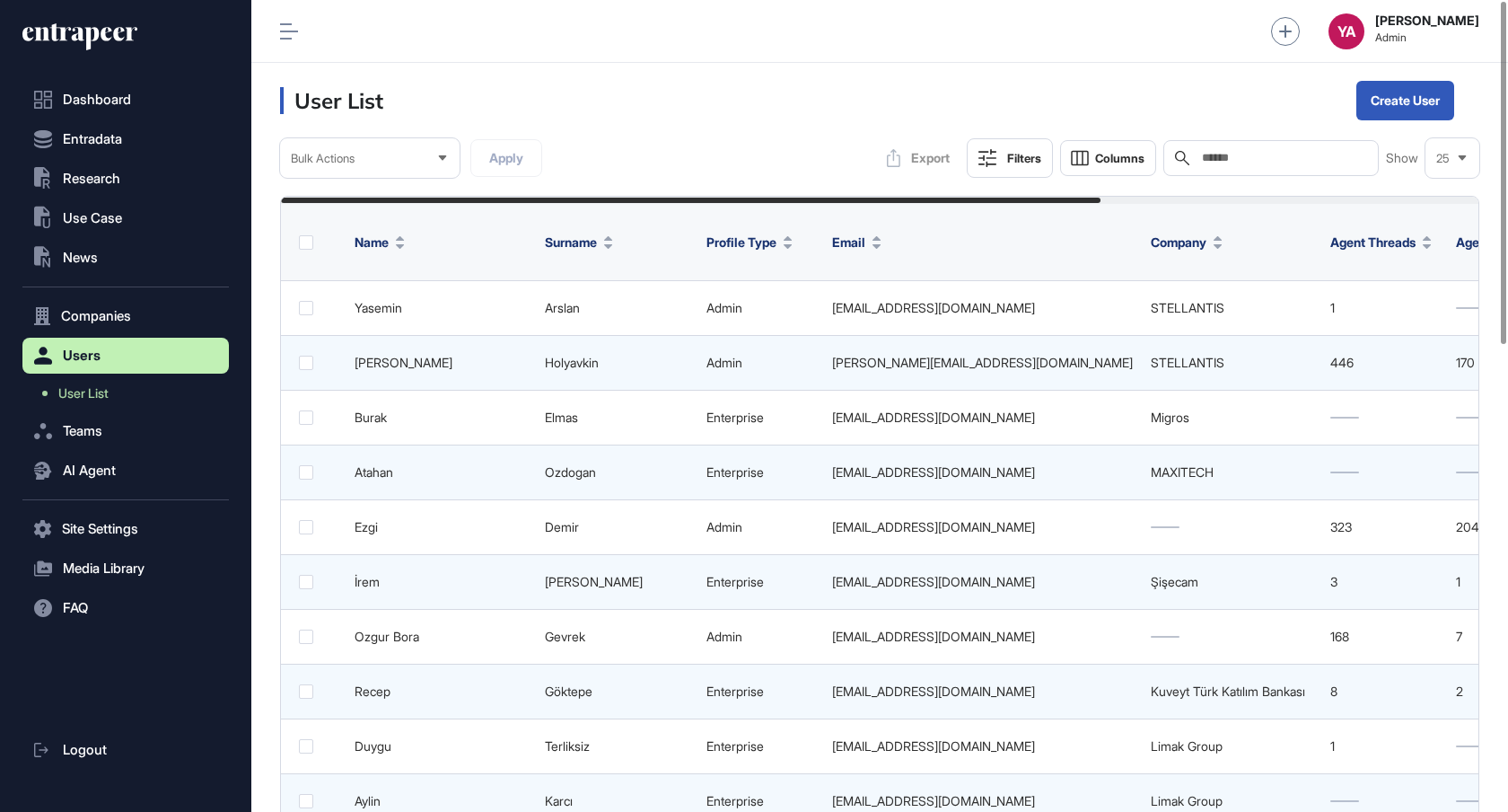
click at [1277, 160] on input "text" at bounding box center [1283, 157] width 167 height 14
type input "****"
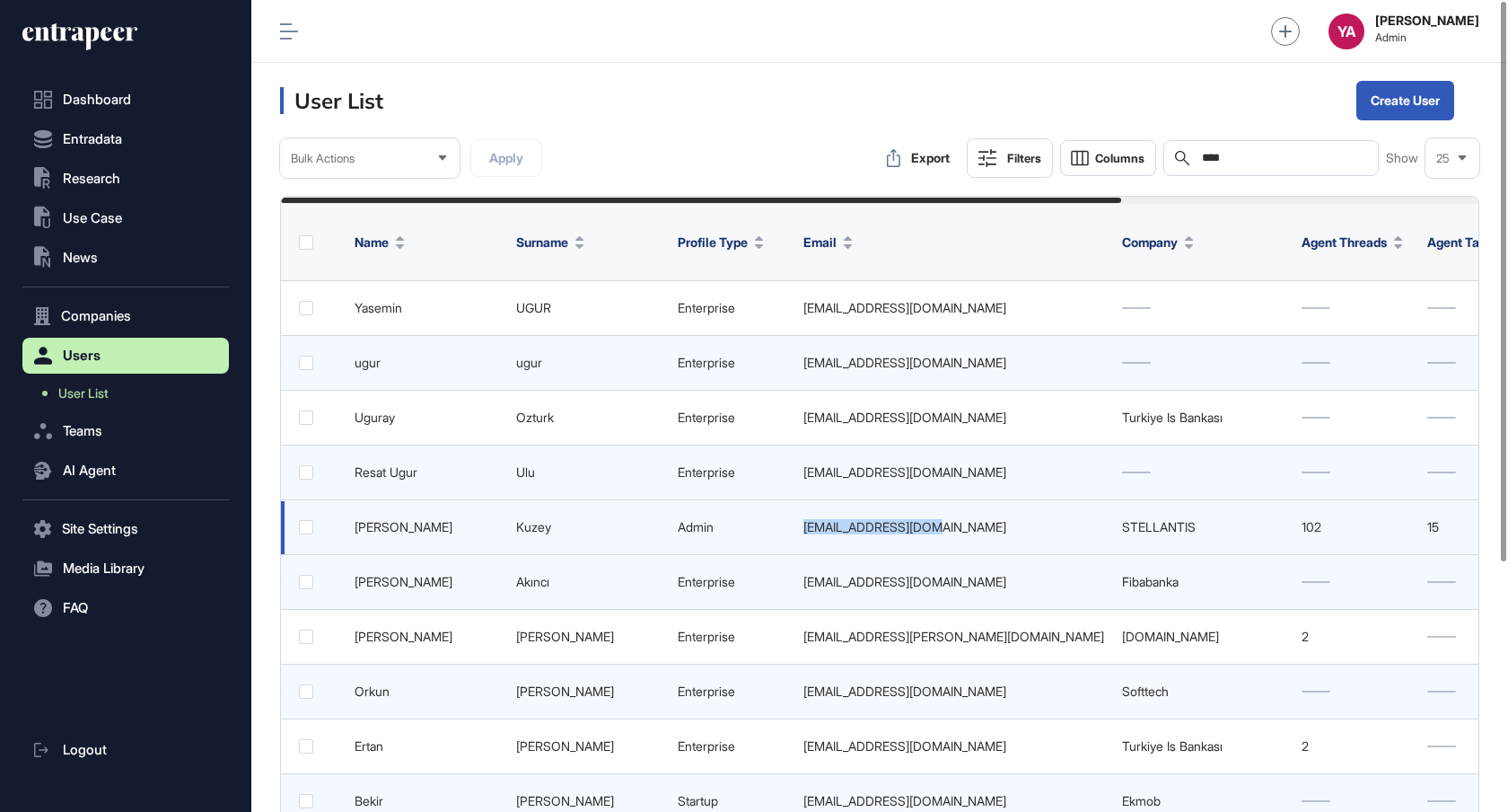
drag, startPoint x: 940, startPoint y: 515, endPoint x: 805, endPoint y: 515, distance: 135.0
click at [805, 520] on div "ugurkuzey@gmail.com" at bounding box center [953, 527] width 300 height 14
copy div "ugurkuzey@gmail.com"
